Goal: Task Accomplishment & Management: Complete application form

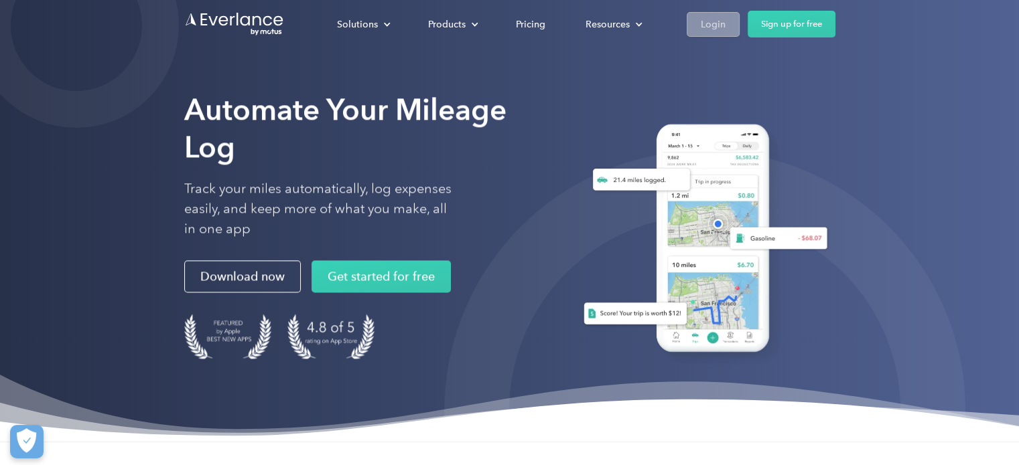
click at [701, 23] on div "Login" at bounding box center [713, 24] width 25 height 17
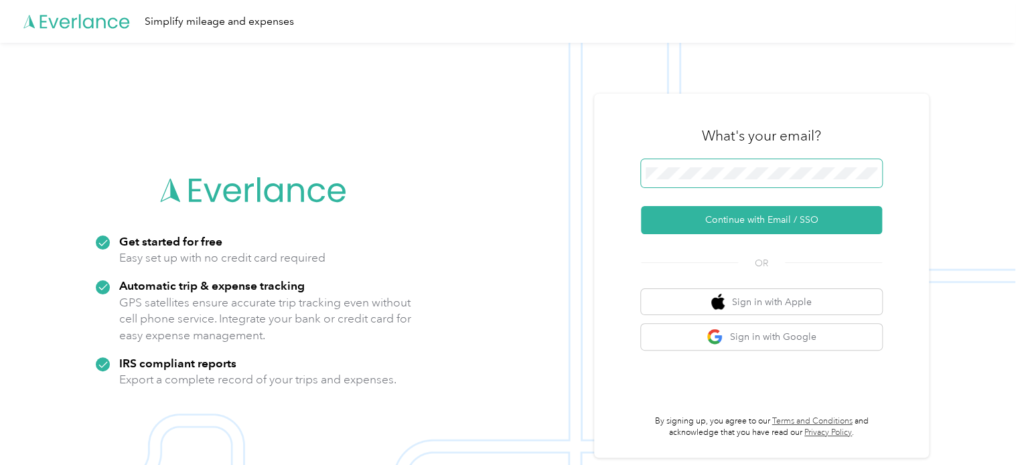
click at [725, 181] on span at bounding box center [761, 173] width 241 height 28
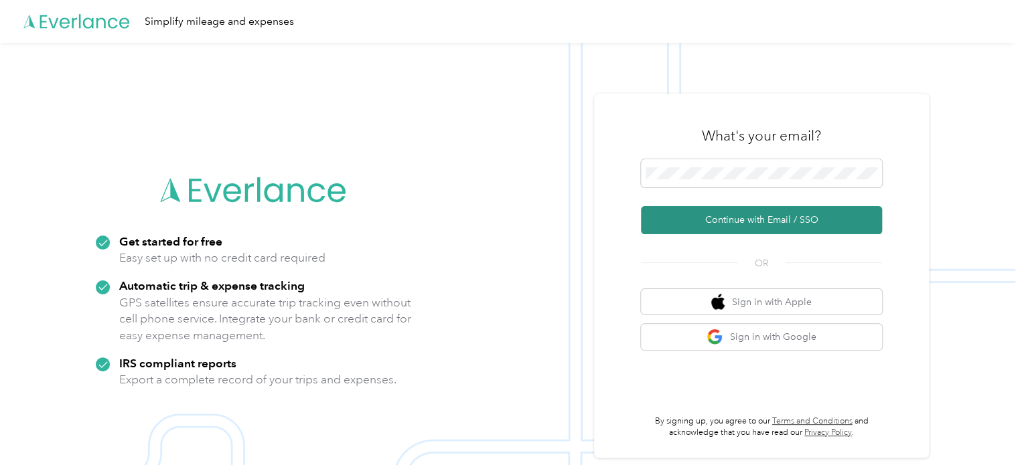
click at [737, 219] on button "Continue with Email / SSO" at bounding box center [761, 220] width 241 height 28
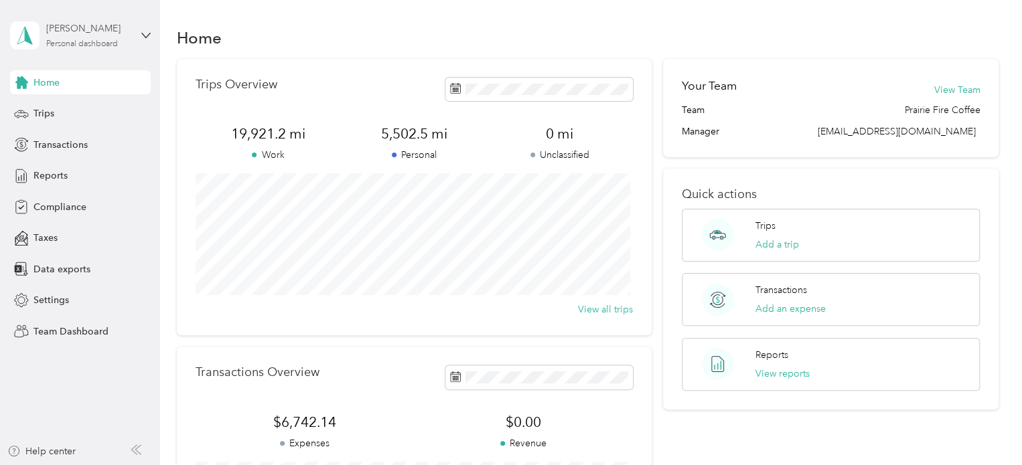
click at [80, 42] on div "Personal dashboard" at bounding box center [82, 44] width 72 height 8
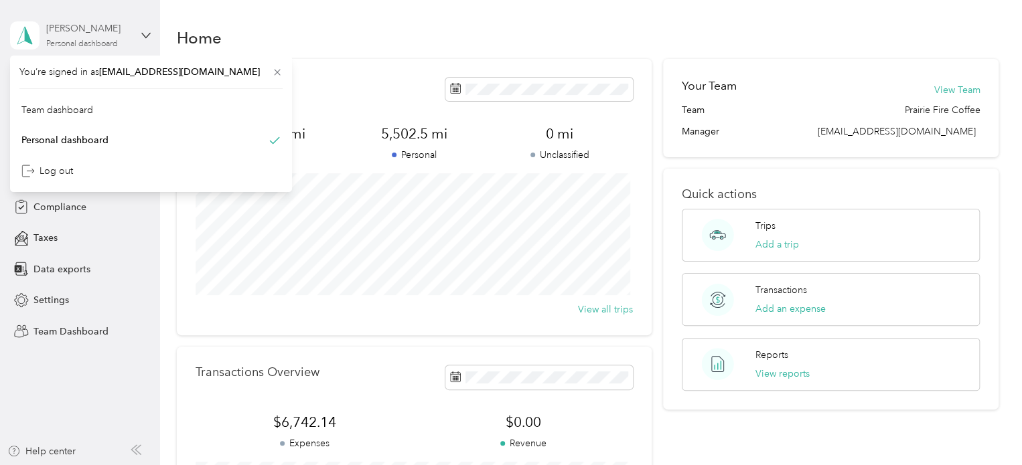
click at [80, 42] on div "Personal dashboard" at bounding box center [82, 44] width 72 height 8
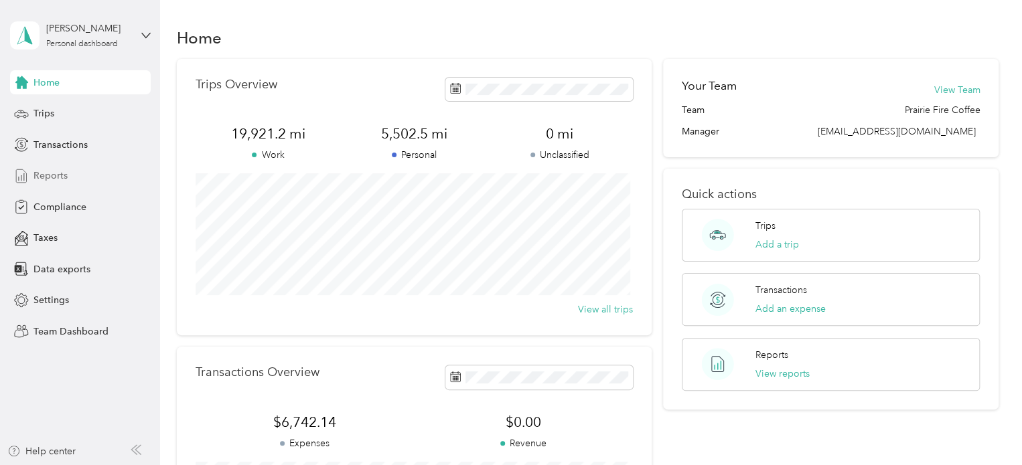
click at [60, 171] on span "Reports" at bounding box center [50, 176] width 34 height 14
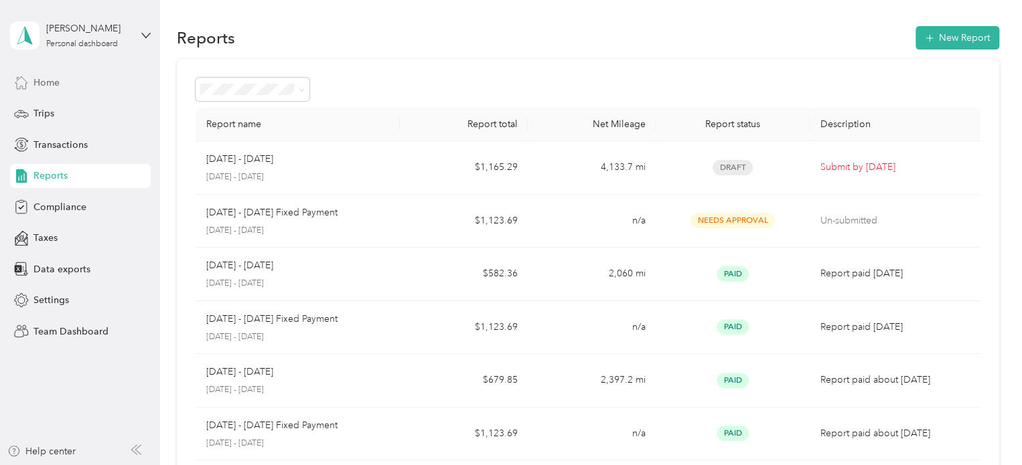
click at [38, 72] on div "Home" at bounding box center [80, 82] width 141 height 24
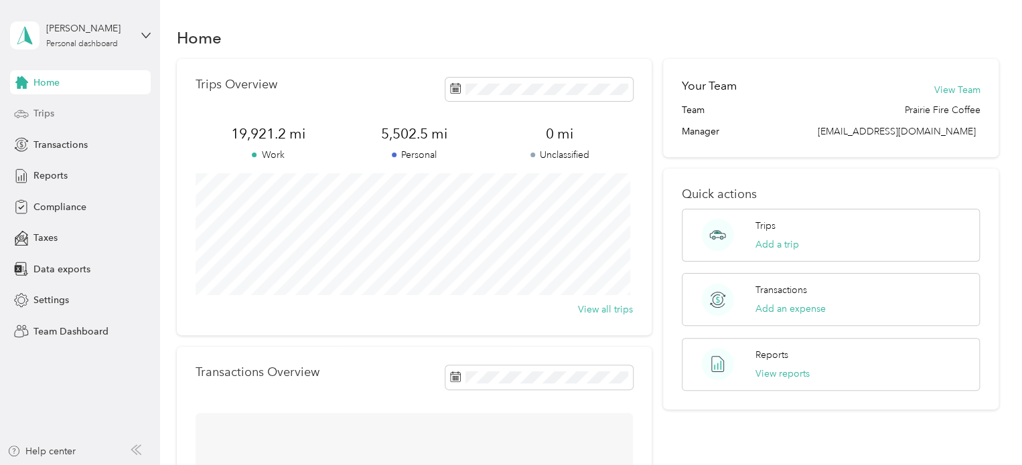
click at [58, 112] on div "Trips" at bounding box center [80, 114] width 141 height 24
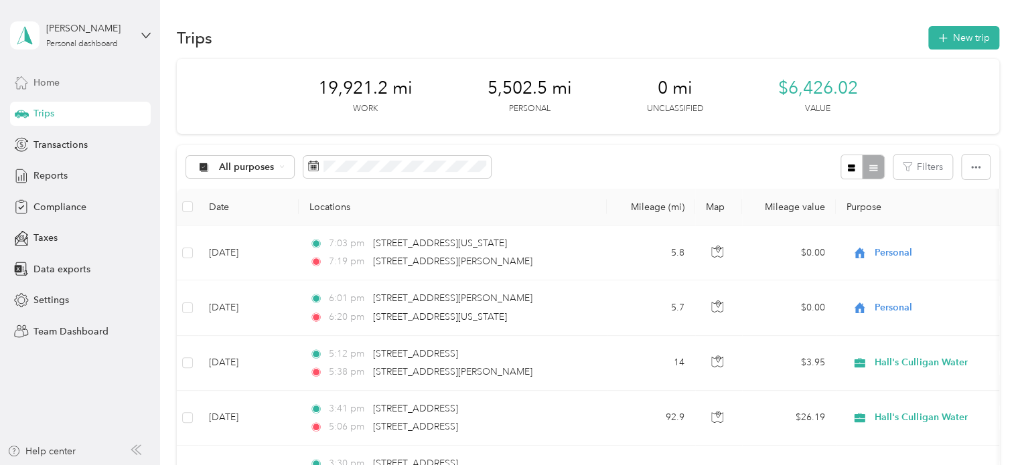
click at [27, 80] on icon at bounding box center [21, 82] width 15 height 15
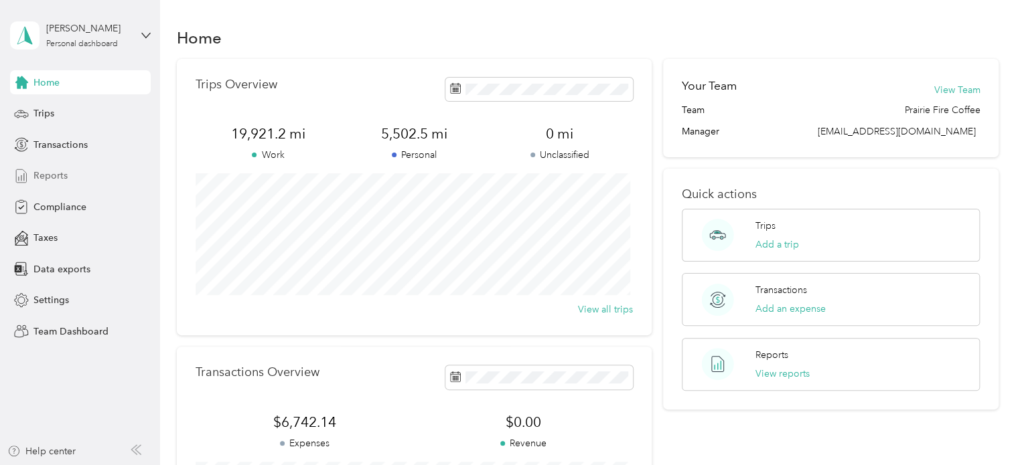
click at [32, 168] on div "Reports" at bounding box center [80, 176] width 141 height 24
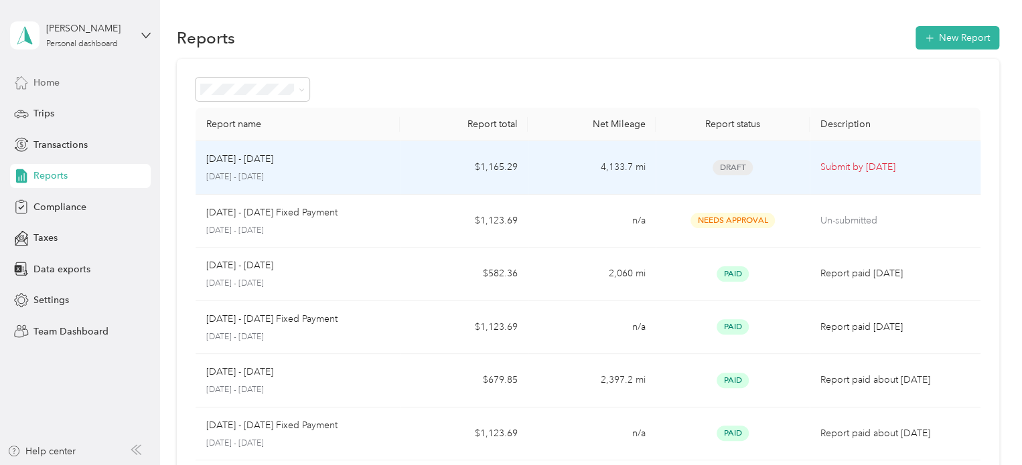
click at [249, 161] on p "[DATE] - [DATE]" at bounding box center [239, 159] width 67 height 15
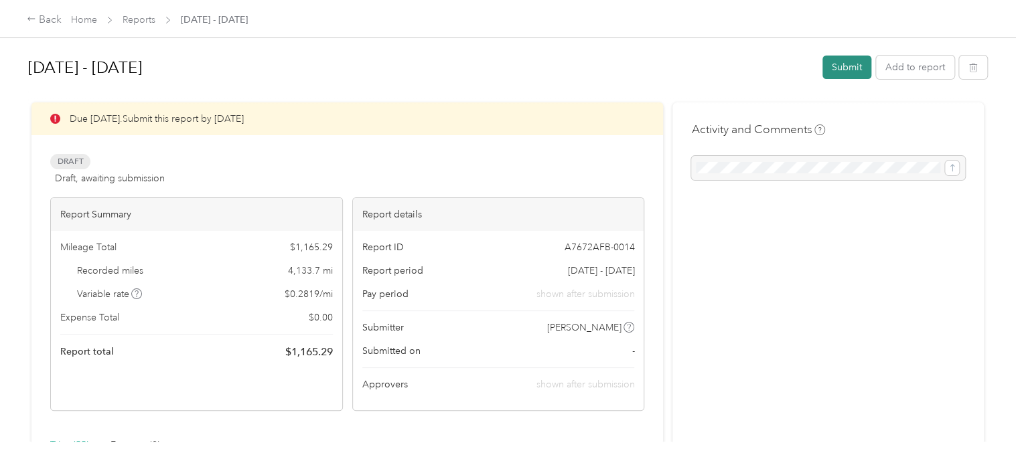
click at [851, 70] on button "Submit" at bounding box center [846, 67] width 49 height 23
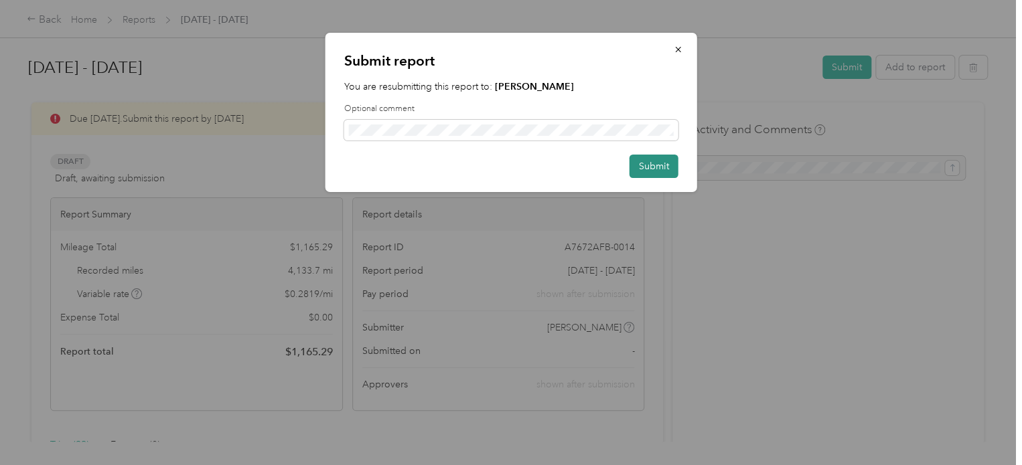
click at [648, 161] on button "Submit" at bounding box center [654, 166] width 49 height 23
